Goal: Task Accomplishment & Management: Complete application form

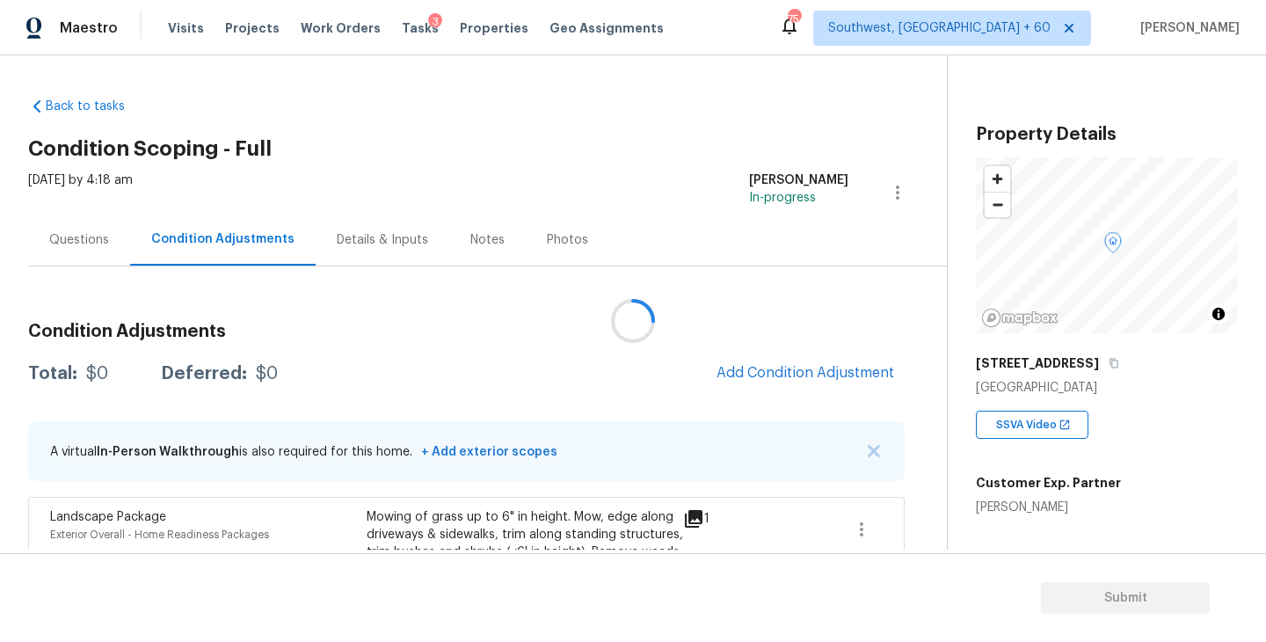
click at [481, 124] on div at bounding box center [633, 321] width 1266 height 642
click at [577, 295] on div at bounding box center [633, 321] width 1266 height 642
click at [537, 380] on div at bounding box center [633, 321] width 1266 height 642
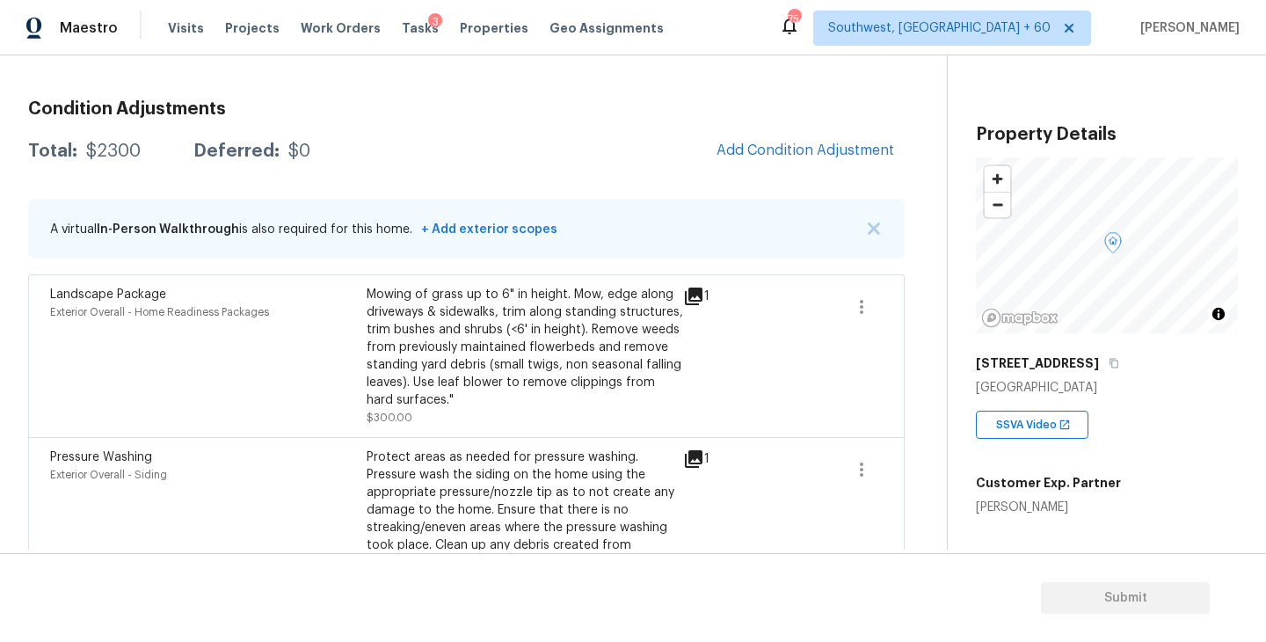
scroll to position [54, 0]
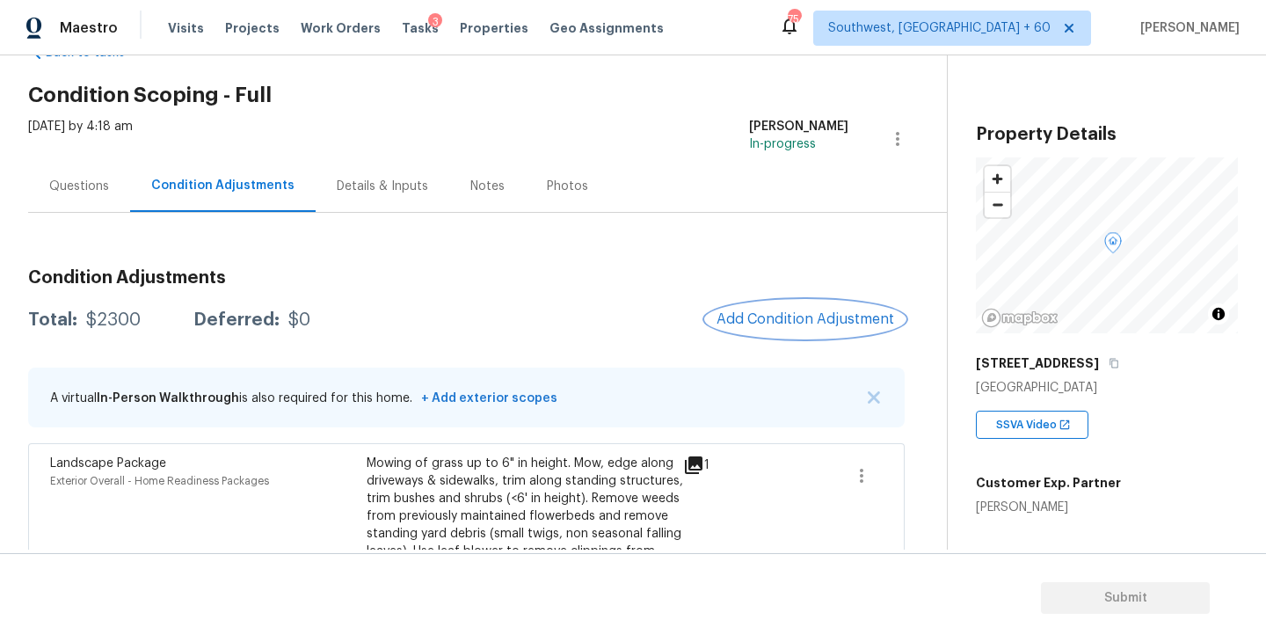
click at [745, 309] on button "Add Condition Adjustment" at bounding box center [805, 319] width 199 height 37
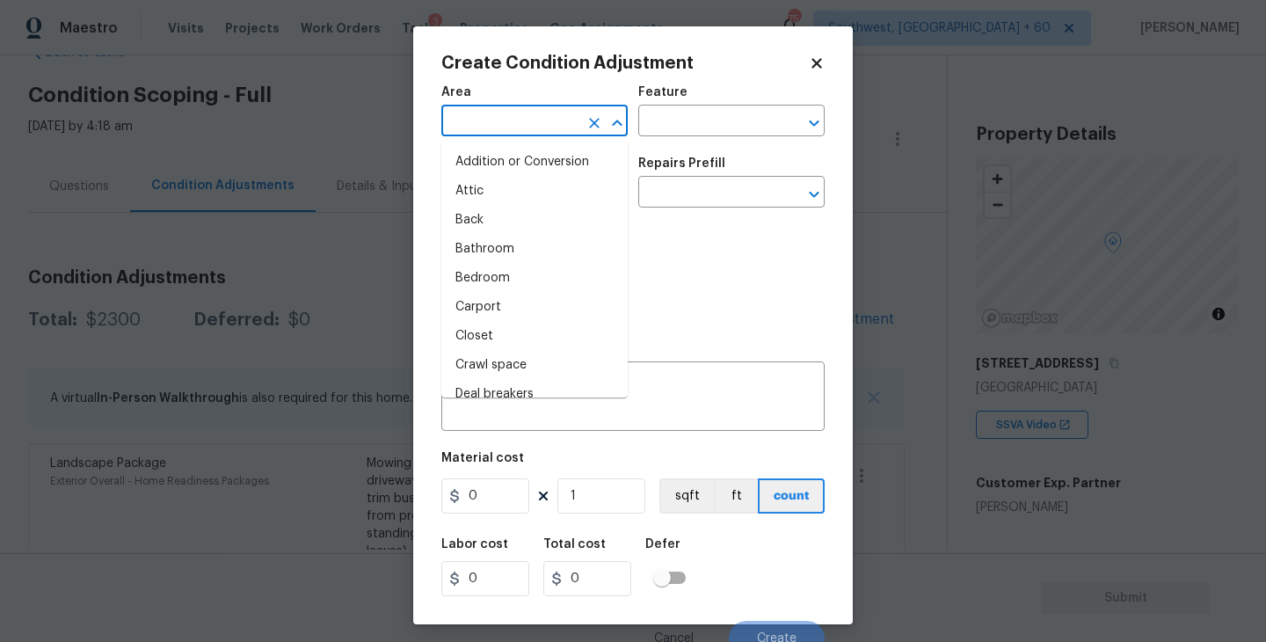
click at [520, 129] on input "text" at bounding box center [509, 122] width 137 height 27
type input "ex"
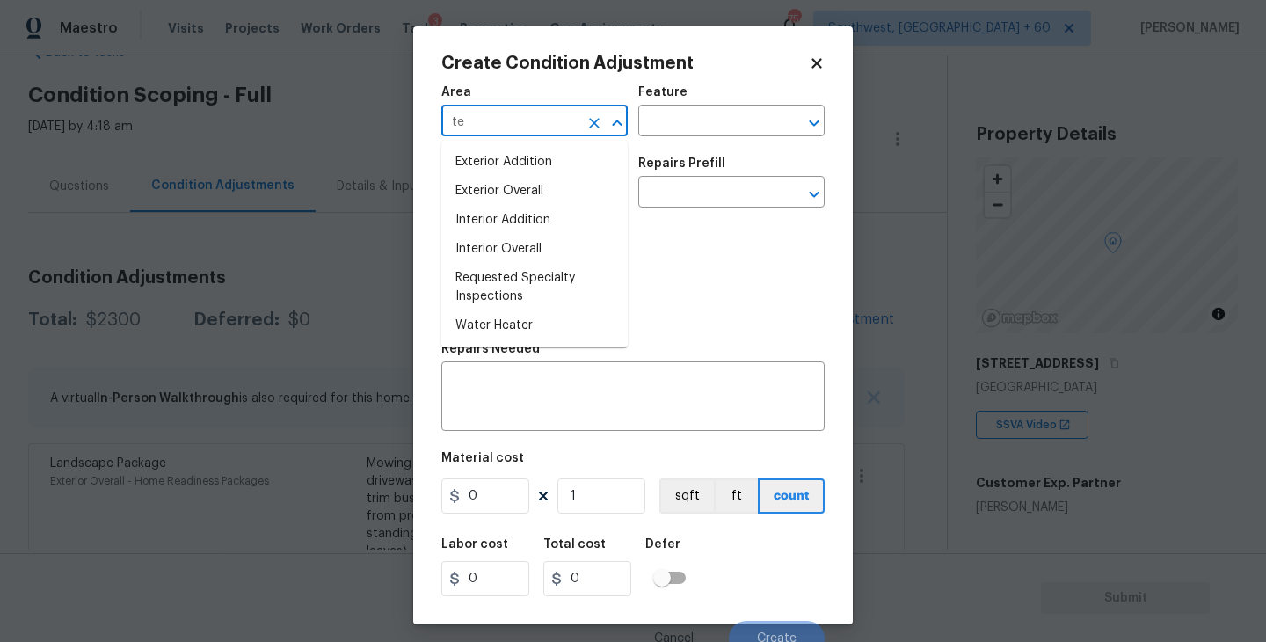
type input "t"
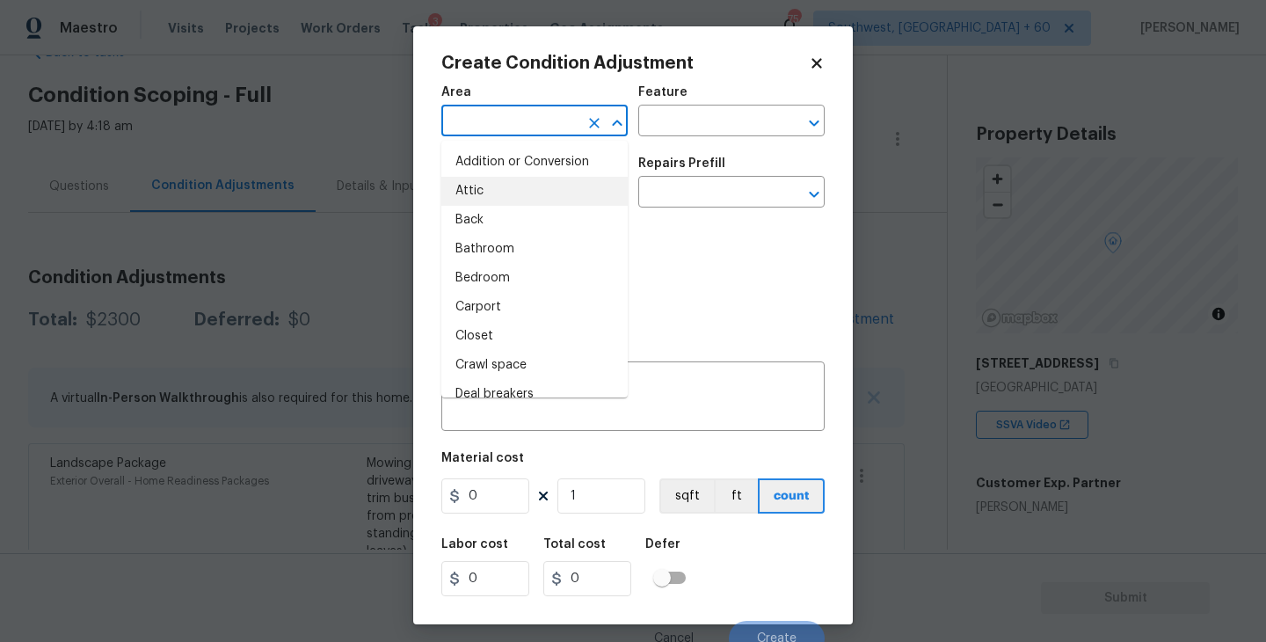
click at [361, 259] on body "Maestro Visits Projects Work Orders Tasks 3 Properties Geo Assignments 754 Sout…" at bounding box center [633, 321] width 1266 height 642
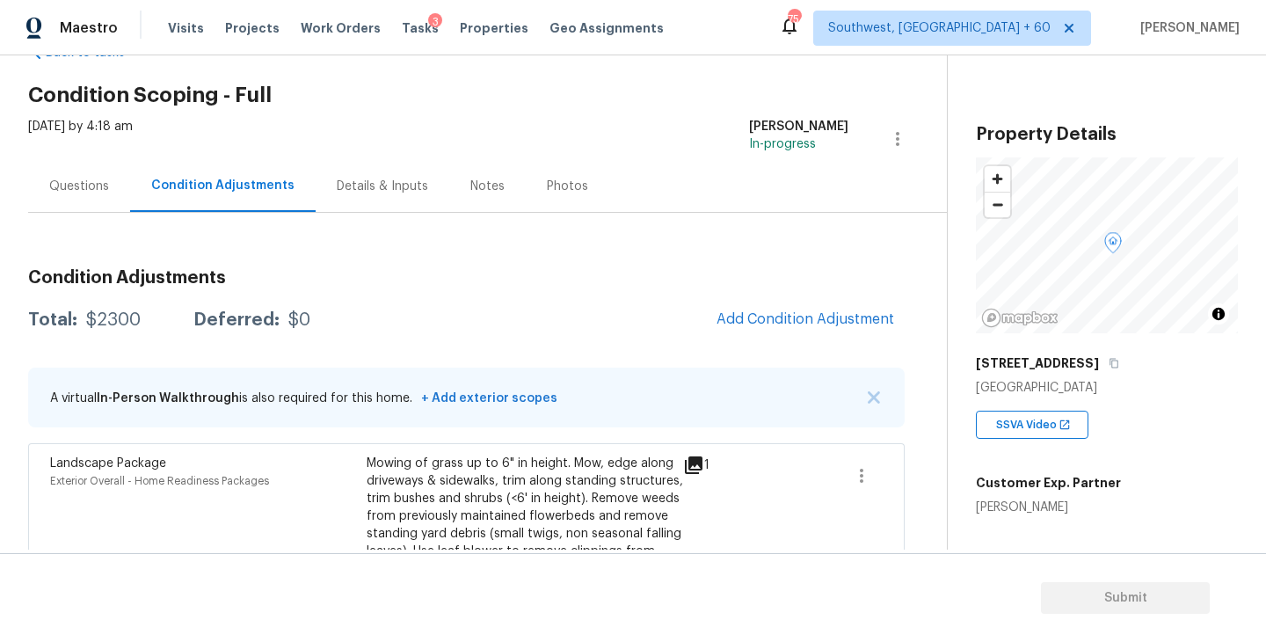
click at [531, 134] on div "Fri, Oct 03 2025 by 4:18 am Sakthivel Chandran In-progress" at bounding box center [487, 139] width 919 height 42
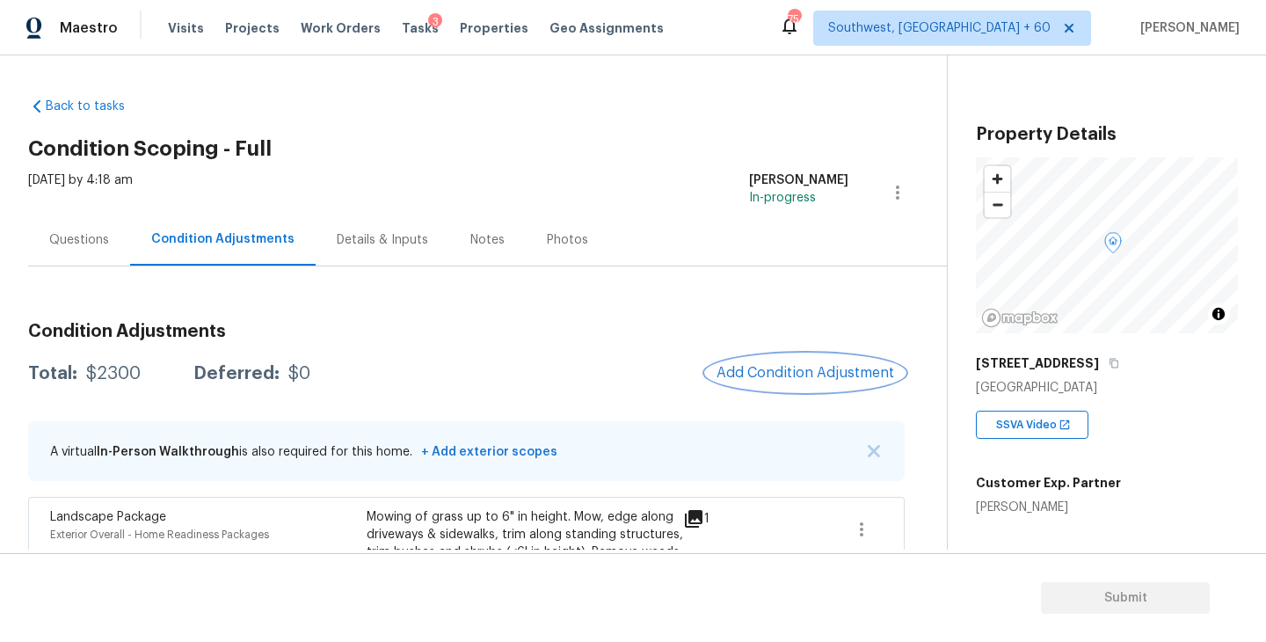
click at [755, 381] on button "Add Condition Adjustment" at bounding box center [805, 372] width 199 height 37
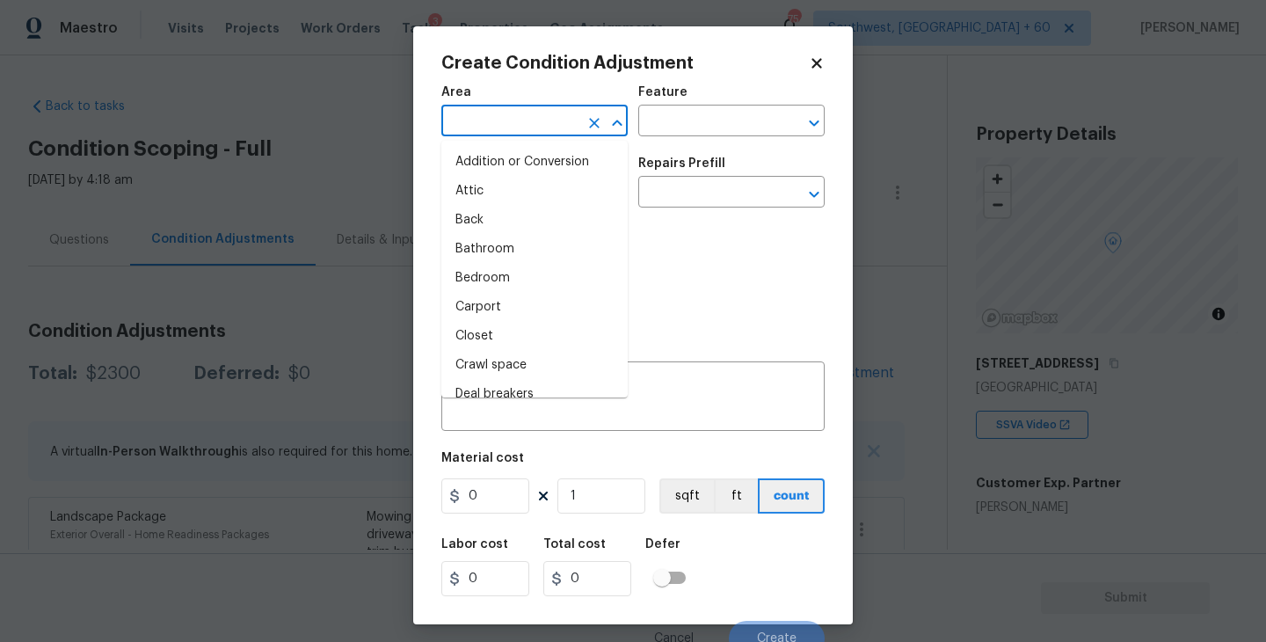
click at [483, 120] on input "text" at bounding box center [509, 122] width 137 height 27
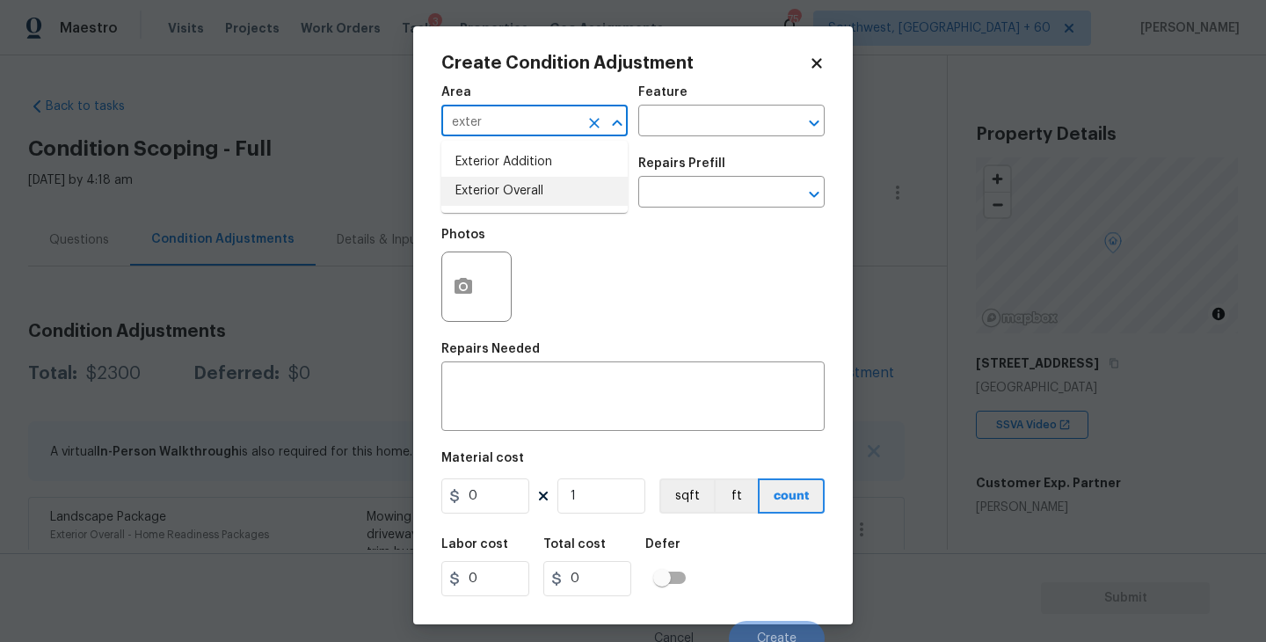
click at [507, 193] on li "Exterior Overall" at bounding box center [534, 191] width 186 height 29
type input "Exterior Overall"
click at [507, 193] on input "text" at bounding box center [509, 193] width 137 height 27
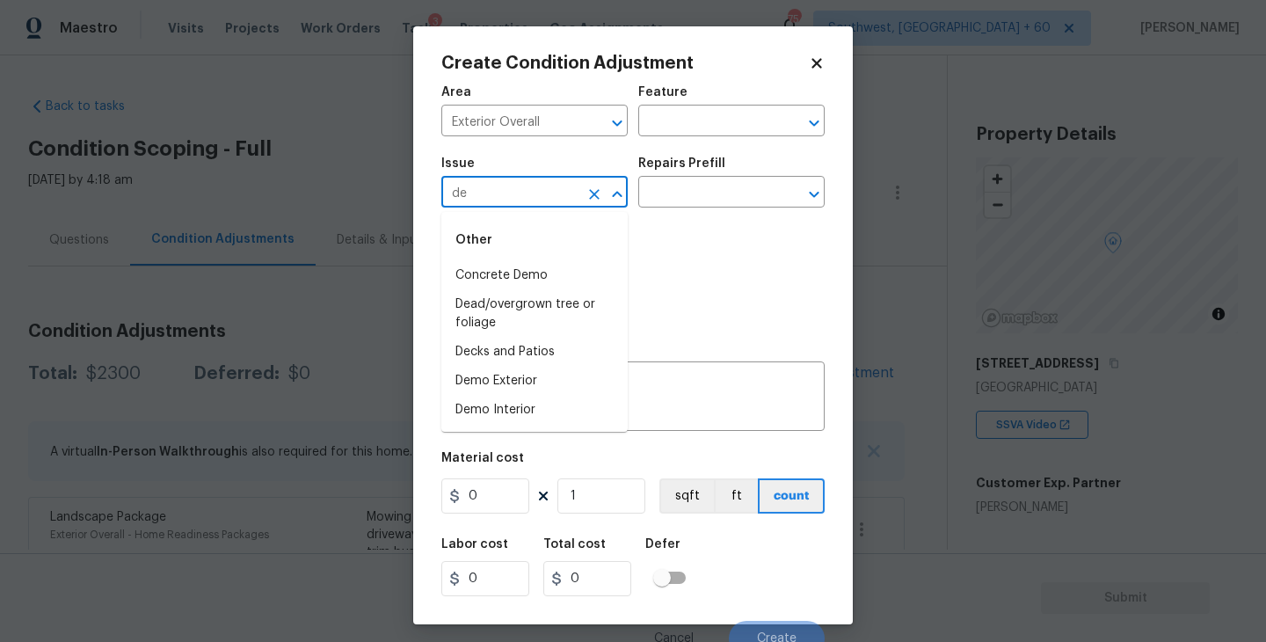
type input "d"
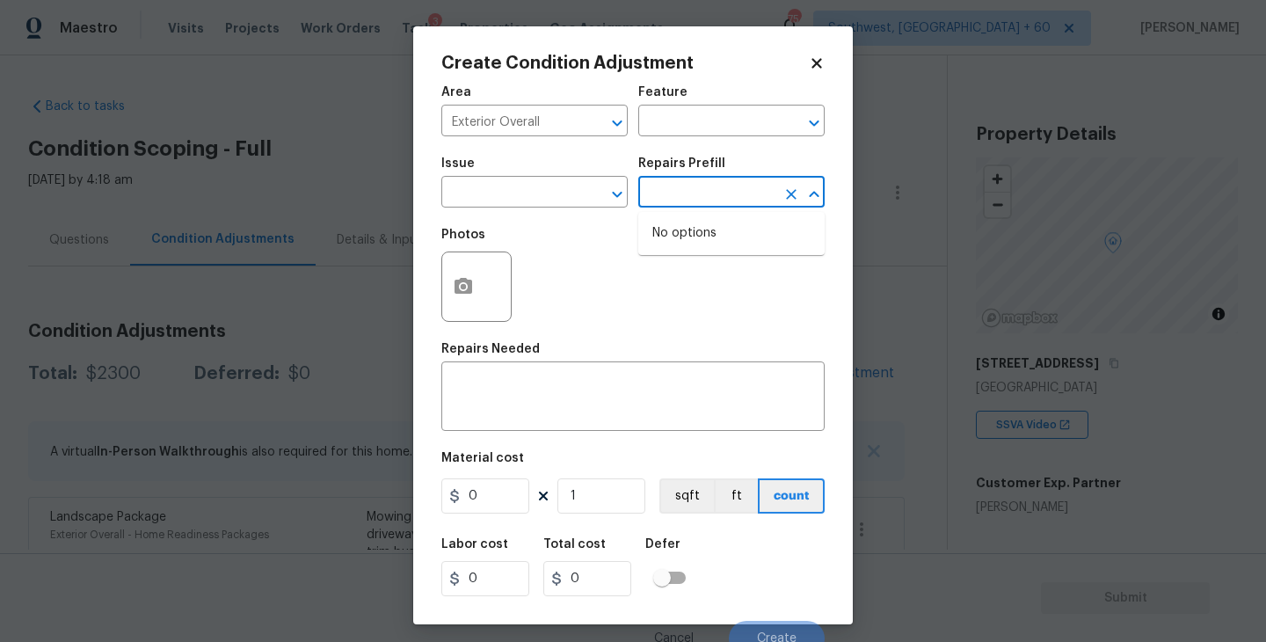
click at [690, 203] on input "text" at bounding box center [706, 193] width 137 height 27
click at [878, 186] on body "Maestro Visits Projects Work Orders Tasks 3 Properties Geo Assignments 754 Sout…" at bounding box center [633, 321] width 1266 height 642
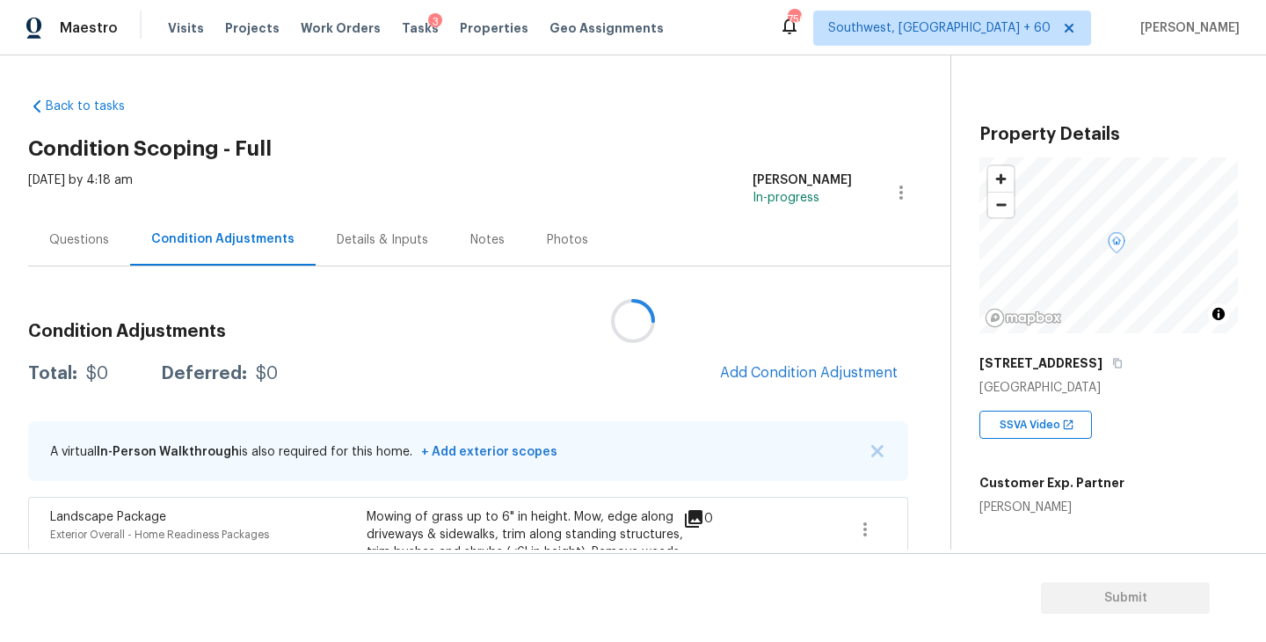
click at [600, 367] on div at bounding box center [633, 321] width 1266 height 642
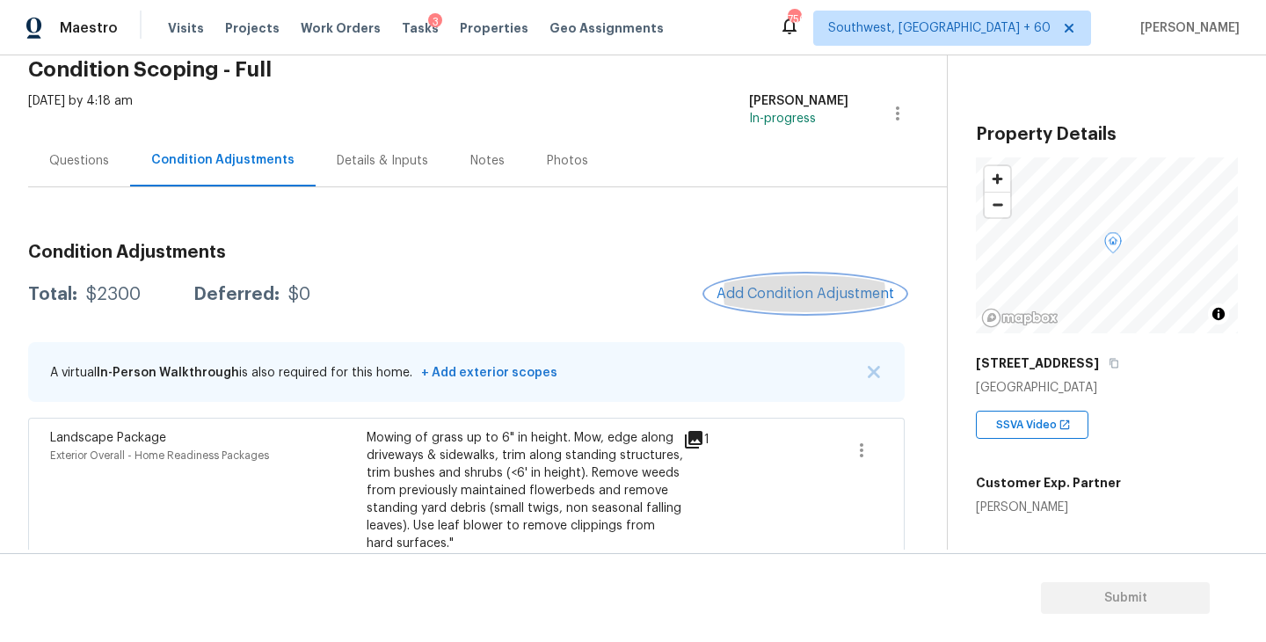
click at [801, 300] on span "Add Condition Adjustment" at bounding box center [806, 294] width 178 height 16
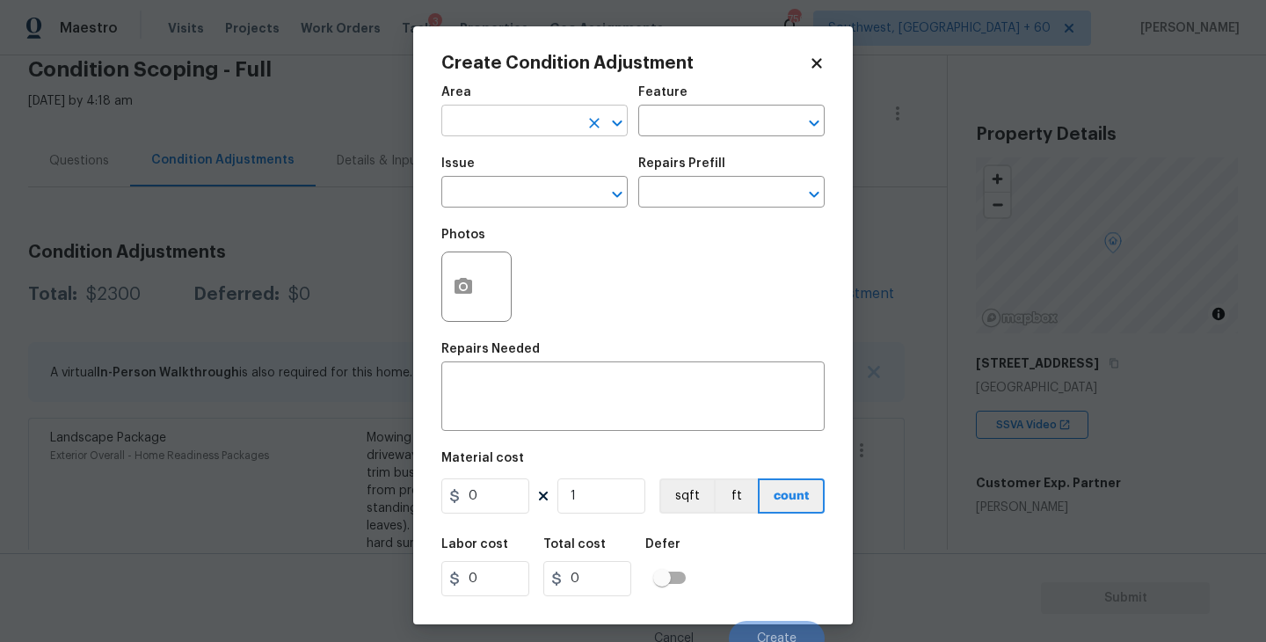
click at [522, 126] on input "text" at bounding box center [509, 122] width 137 height 27
click at [537, 193] on li "Exterior Overall" at bounding box center [534, 191] width 186 height 29
type input "Exterior Overall"
click at [524, 193] on input "text" at bounding box center [509, 193] width 137 height 27
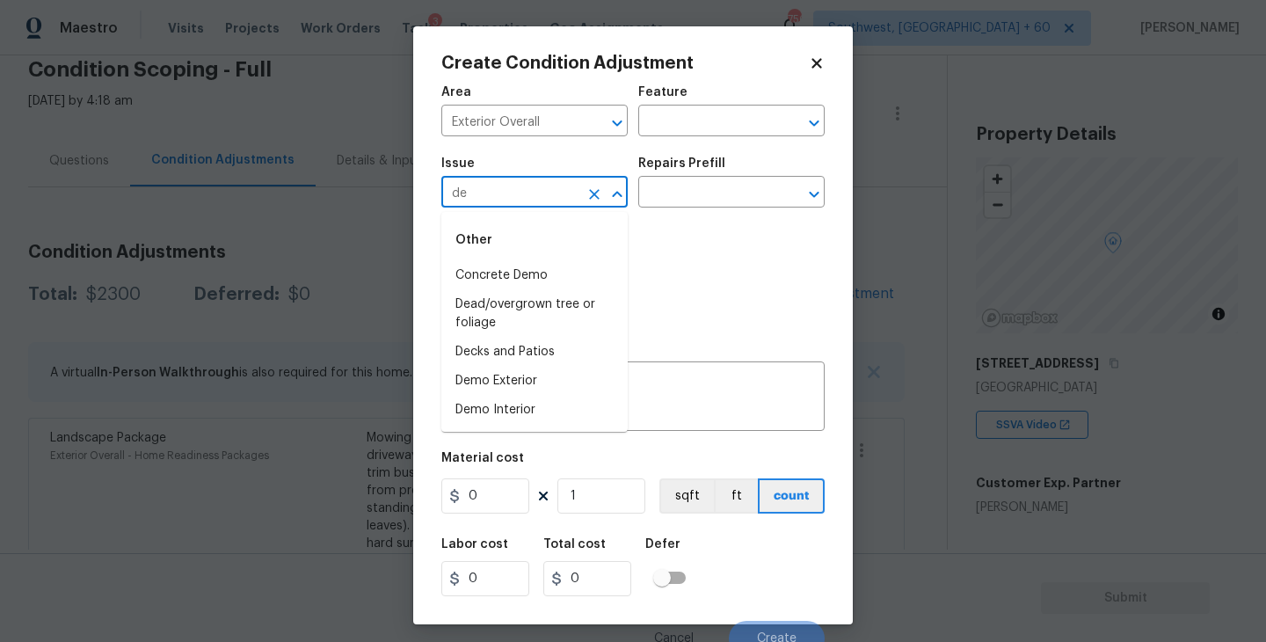
type input "deb"
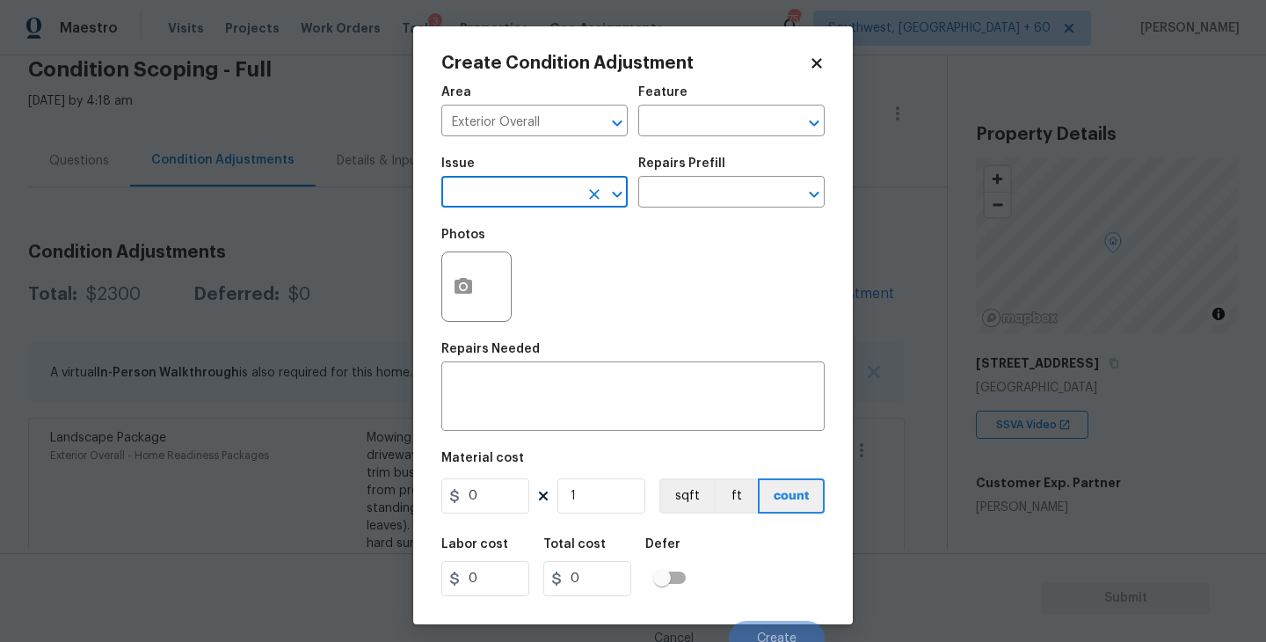
click at [505, 193] on input "text" at bounding box center [509, 193] width 137 height 27
type input "deb"
click at [702, 261] on div "Photos" at bounding box center [632, 275] width 383 height 114
click at [702, 222] on div "Photos" at bounding box center [632, 275] width 383 height 114
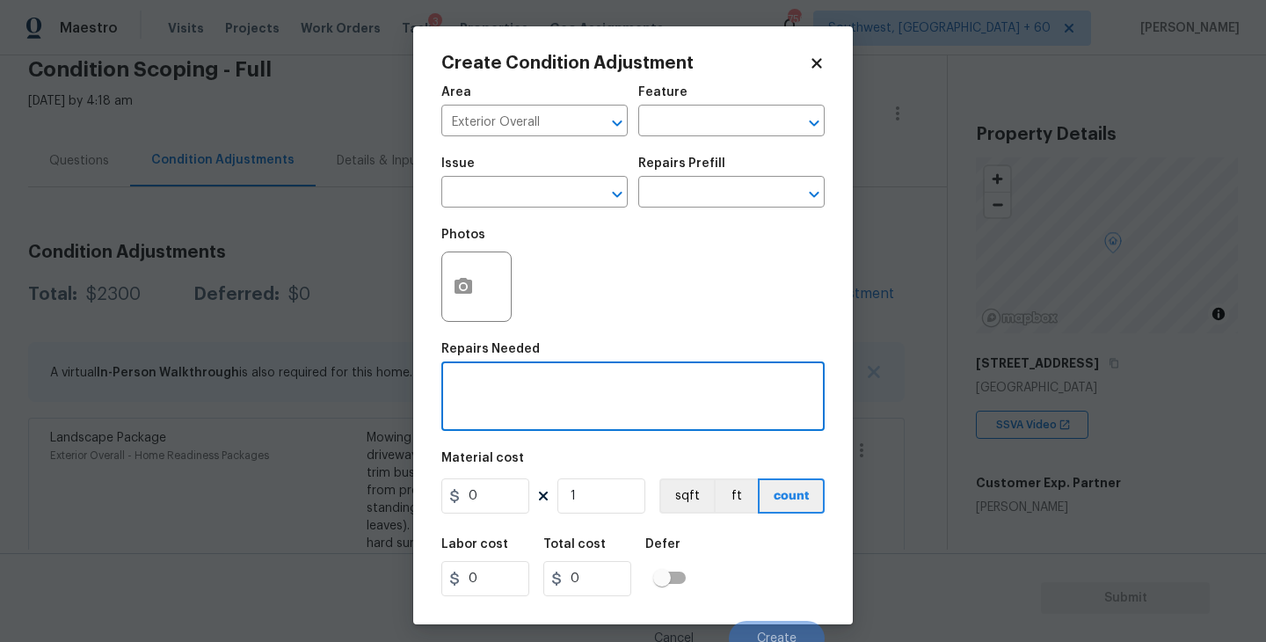
click at [580, 393] on textarea at bounding box center [633, 398] width 362 height 37
type textarea "Debris"
click at [461, 297] on icon "button" at bounding box center [463, 286] width 21 height 21
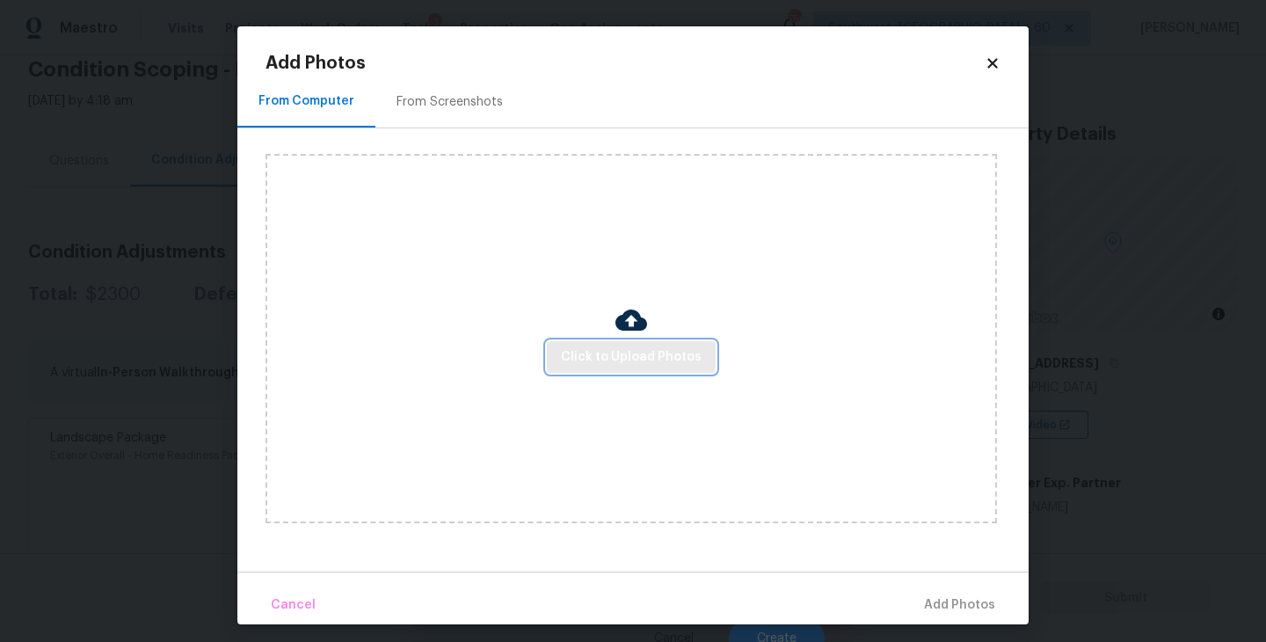
click at [590, 357] on span "Click to Upload Photos" at bounding box center [631, 357] width 141 height 22
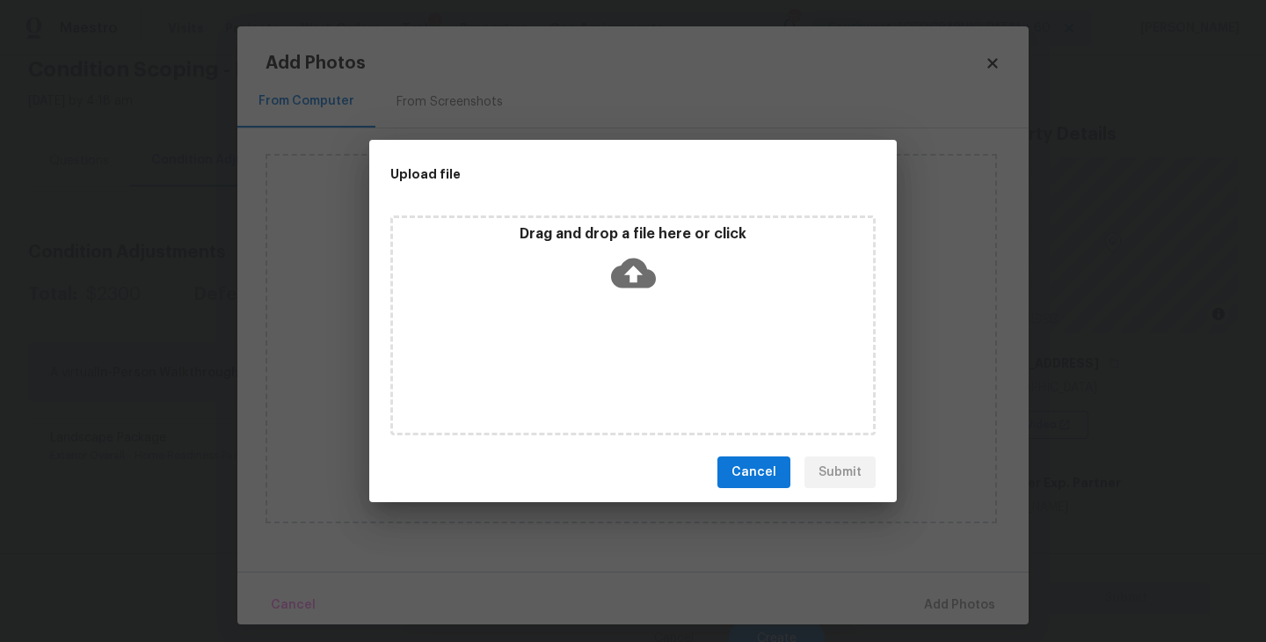
click at [640, 267] on icon at bounding box center [633, 274] width 45 height 30
